Goal: Navigation & Orientation: Find specific page/section

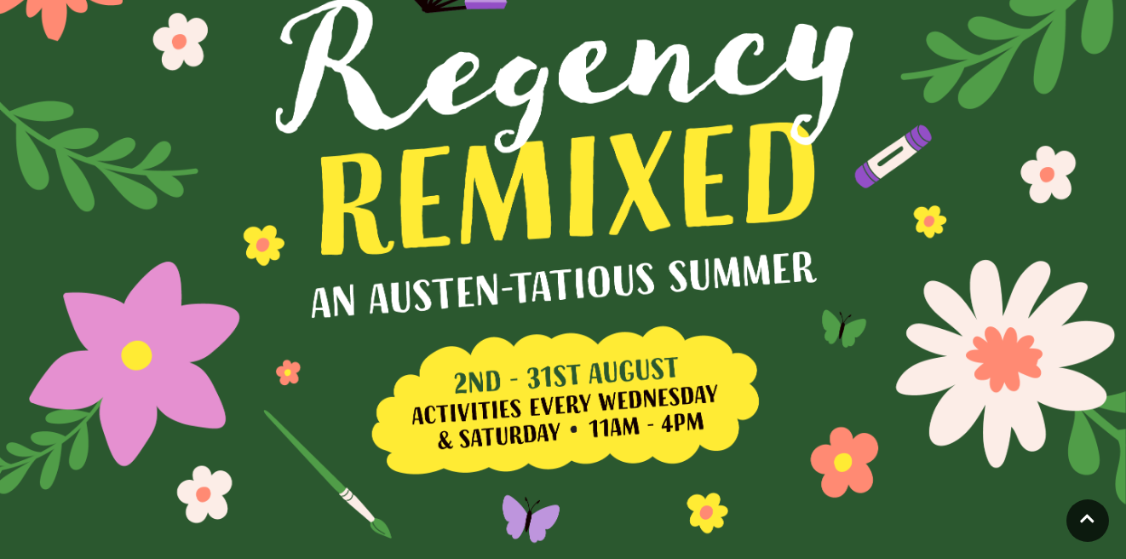
scroll to position [167, 0]
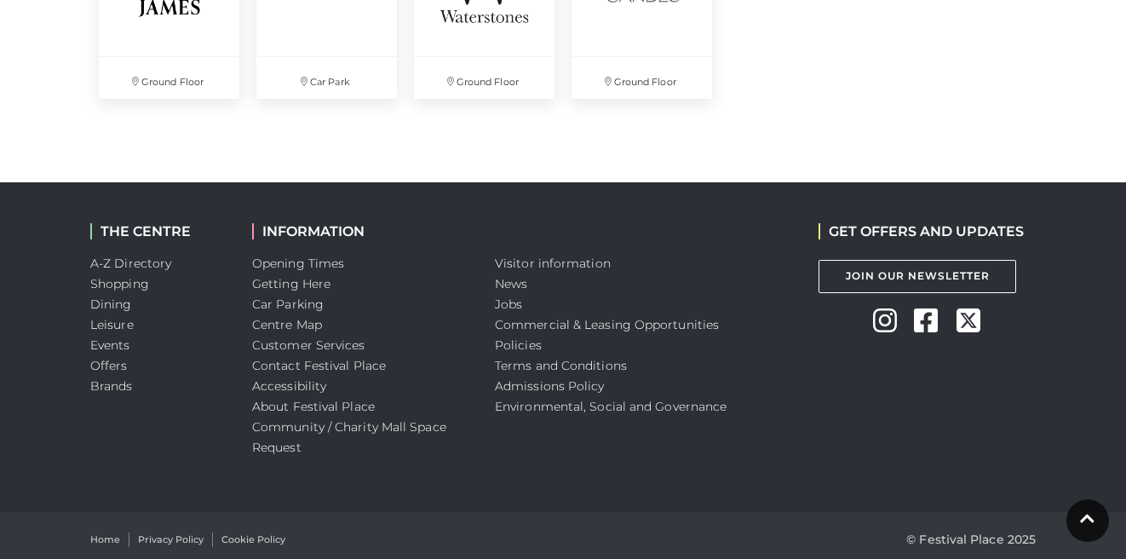
scroll to position [4938, 0]
